Goal: Task Accomplishment & Management: Use online tool/utility

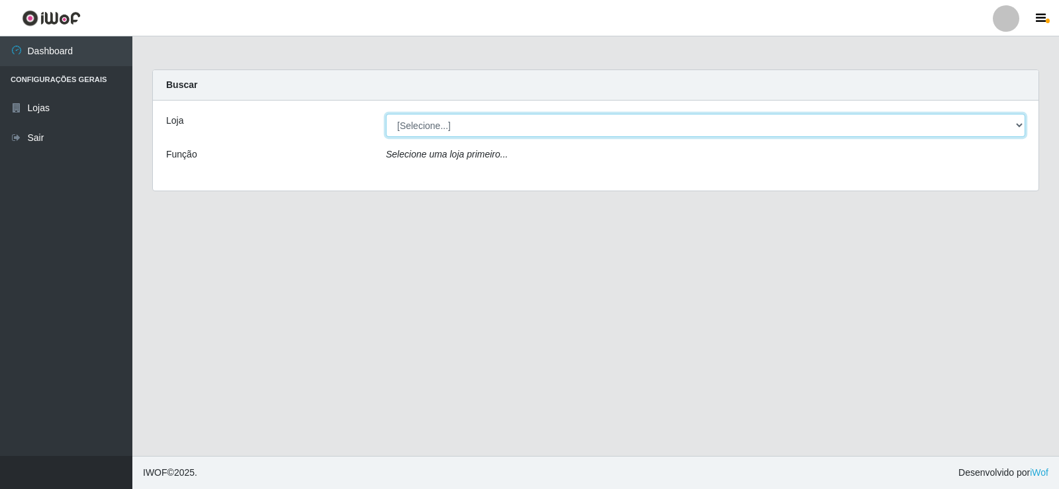
click at [498, 127] on select "[Selecione...] SuperFácil Atacado - [GEOGRAPHIC_DATA]" at bounding box center [705, 125] width 639 height 23
select select "504"
click at [386, 114] on select "[Selecione...] SuperFácil Atacado - [GEOGRAPHIC_DATA]" at bounding box center [705, 125] width 639 height 23
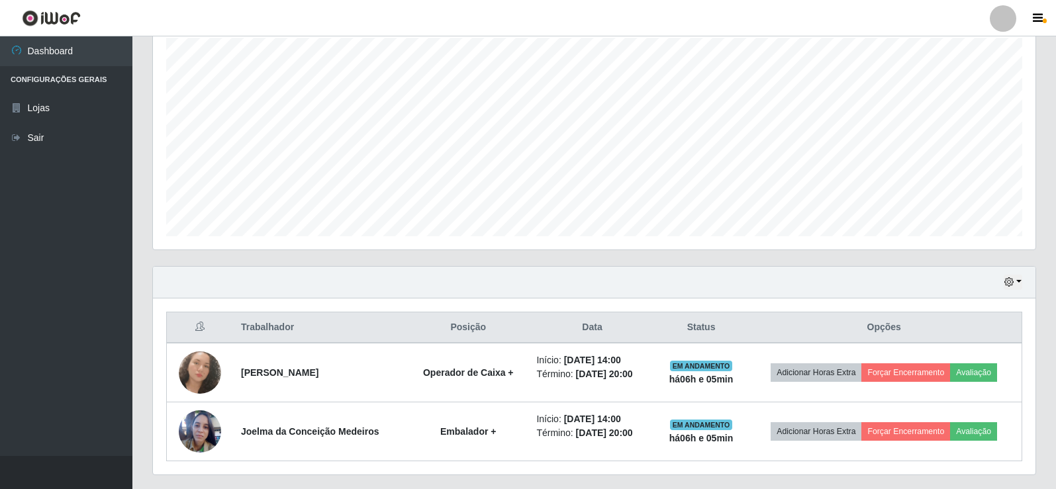
scroll to position [272, 0]
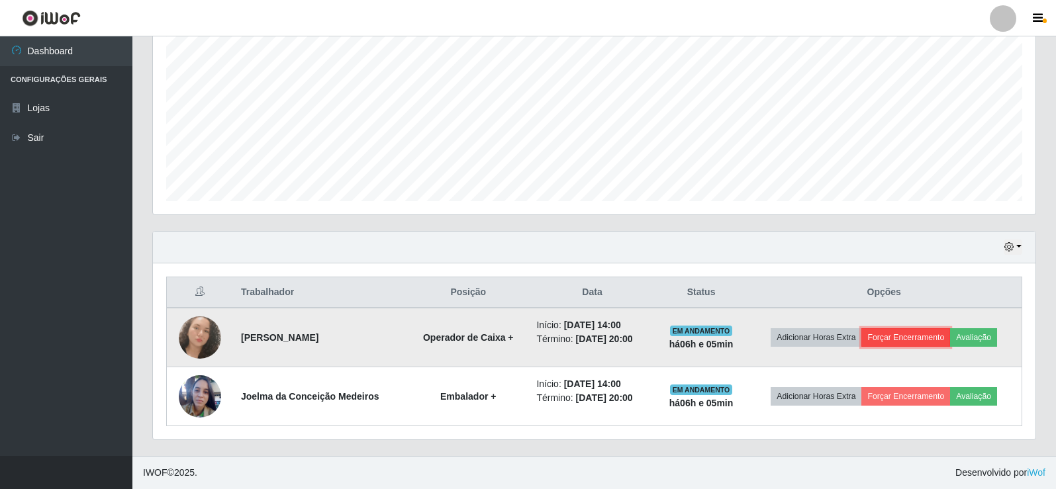
click at [914, 343] on button "Forçar Encerramento" at bounding box center [905, 337] width 89 height 19
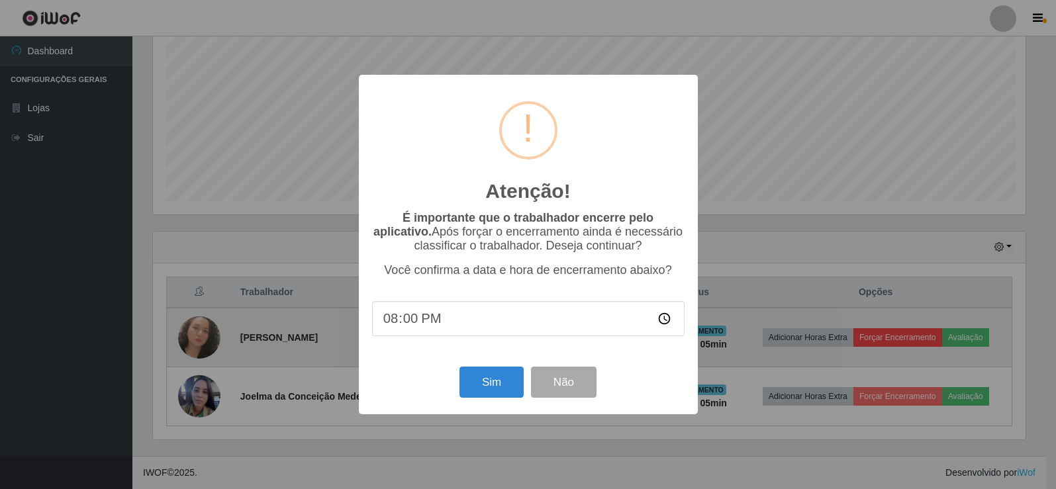
scroll to position [275, 876]
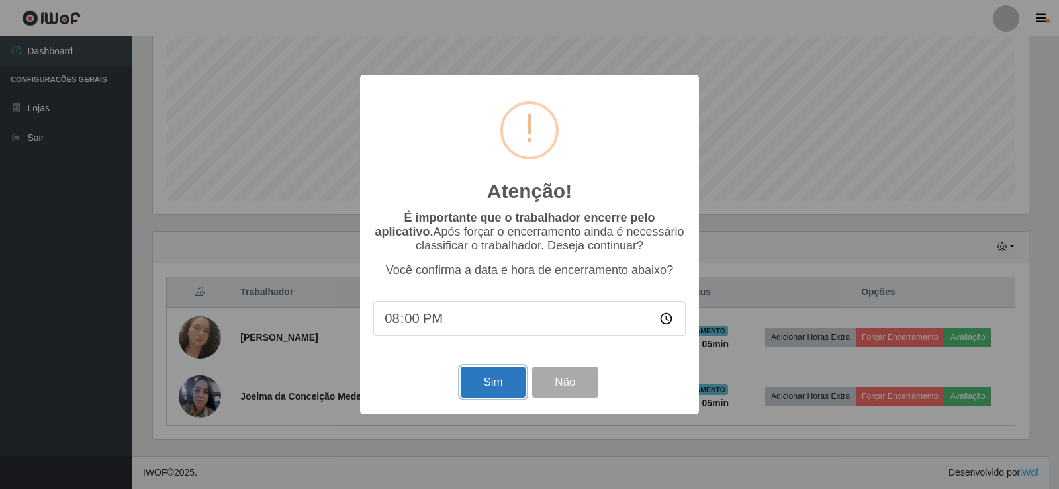
click at [488, 385] on button "Sim" at bounding box center [493, 382] width 64 height 31
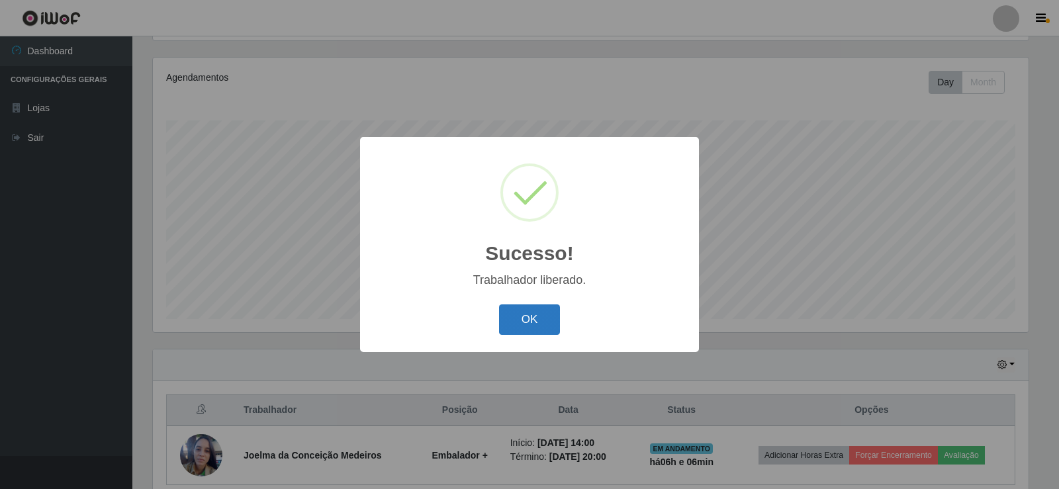
click at [551, 320] on button "OK" at bounding box center [530, 319] width 62 height 31
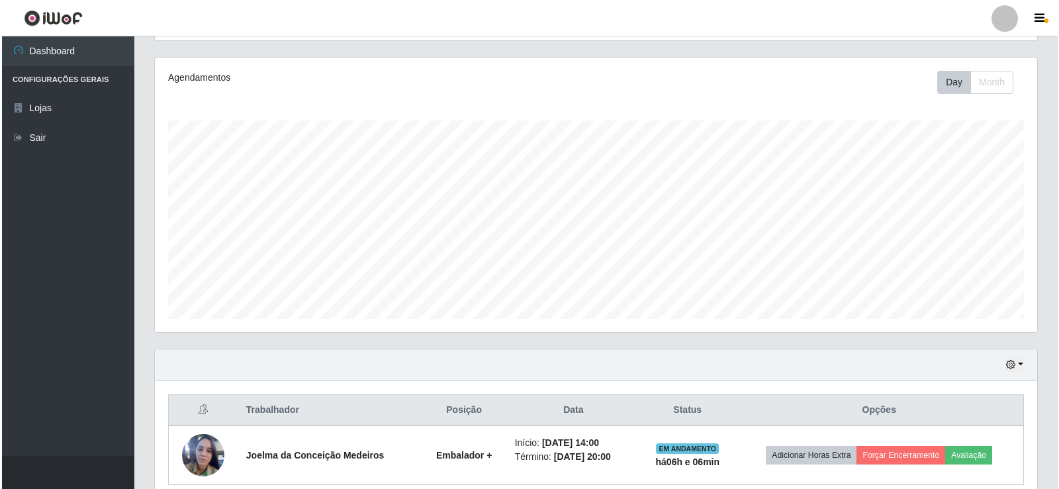
scroll to position [213, 0]
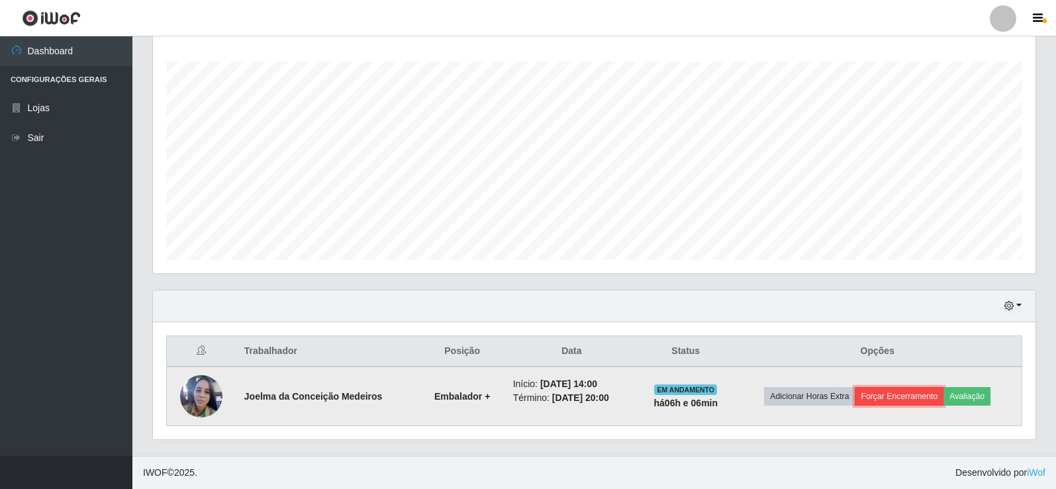
click at [895, 394] on button "Forçar Encerramento" at bounding box center [898, 396] width 89 height 19
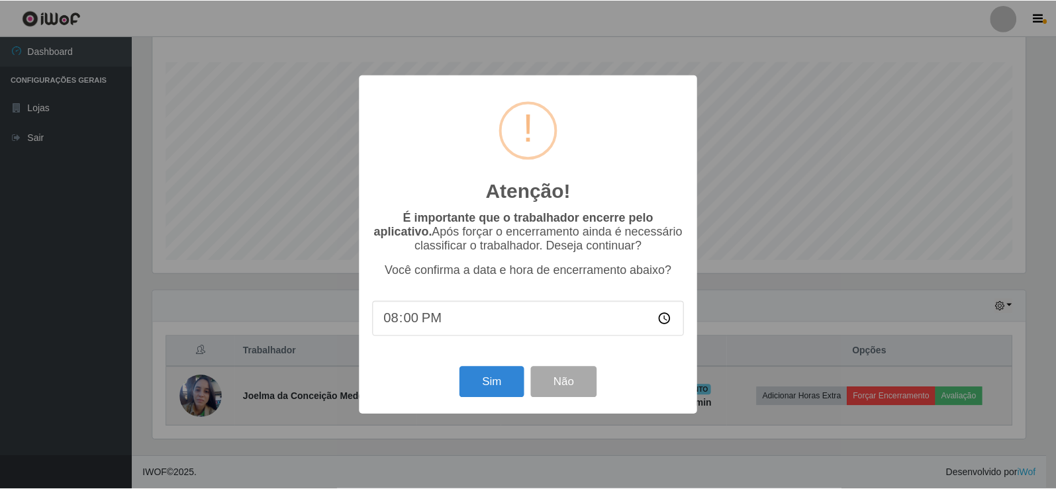
scroll to position [275, 876]
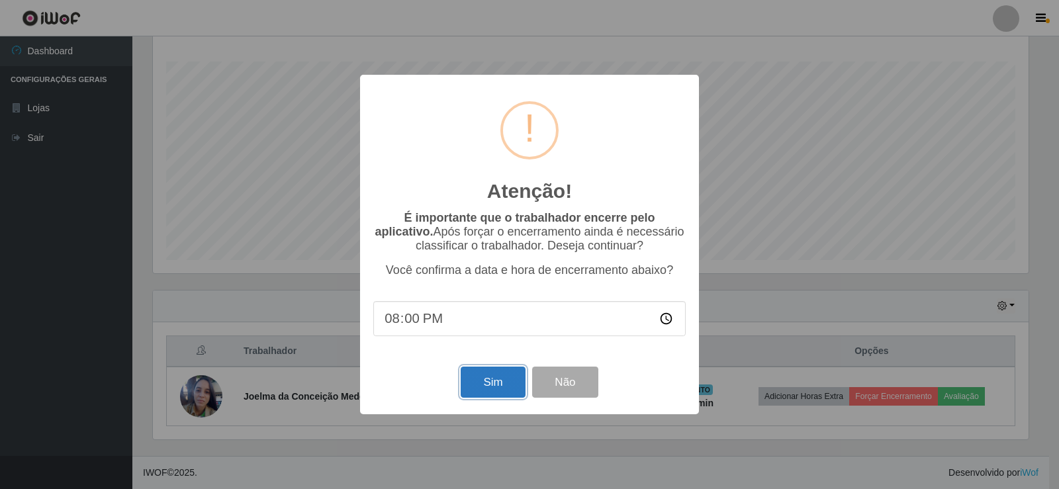
click at [491, 395] on button "Sim" at bounding box center [493, 382] width 64 height 31
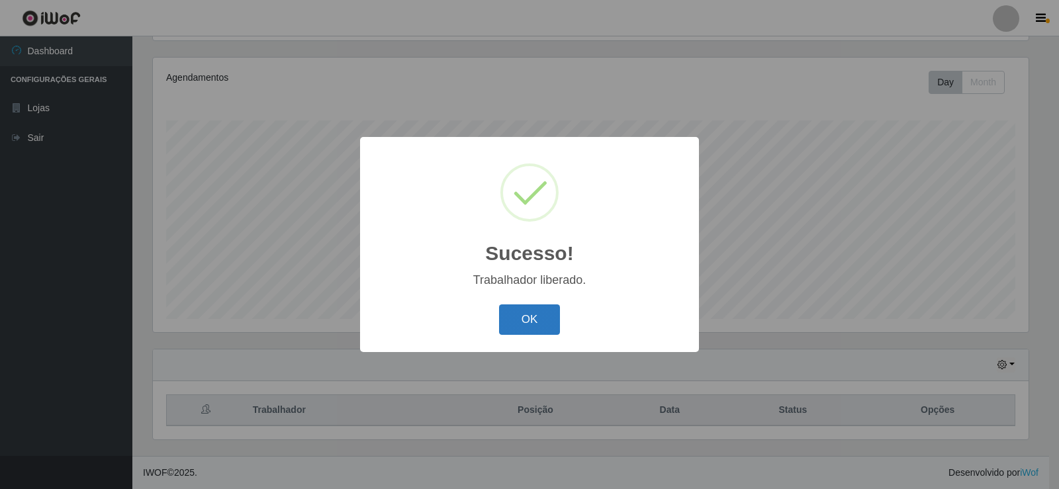
click at [516, 321] on button "OK" at bounding box center [530, 319] width 62 height 31
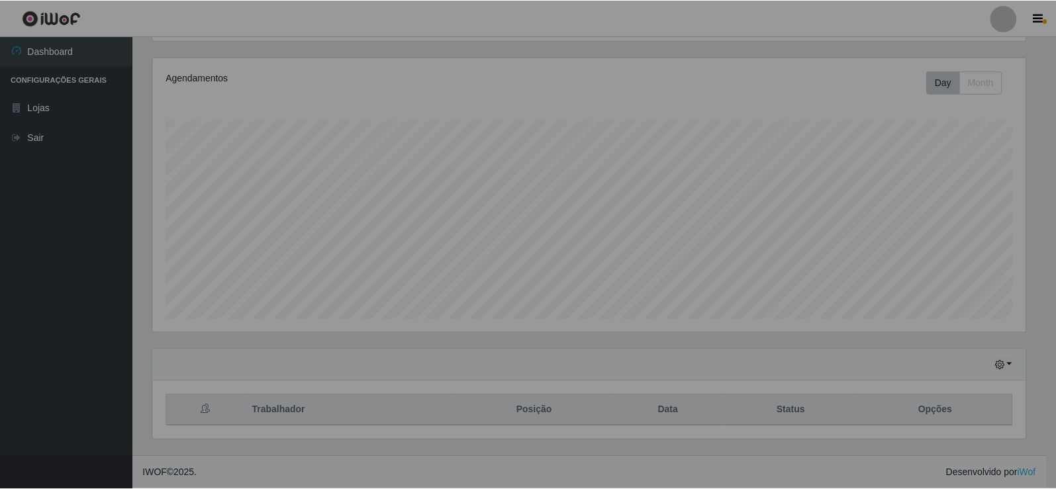
scroll to position [275, 882]
